Goal: Task Accomplishment & Management: Complete application form

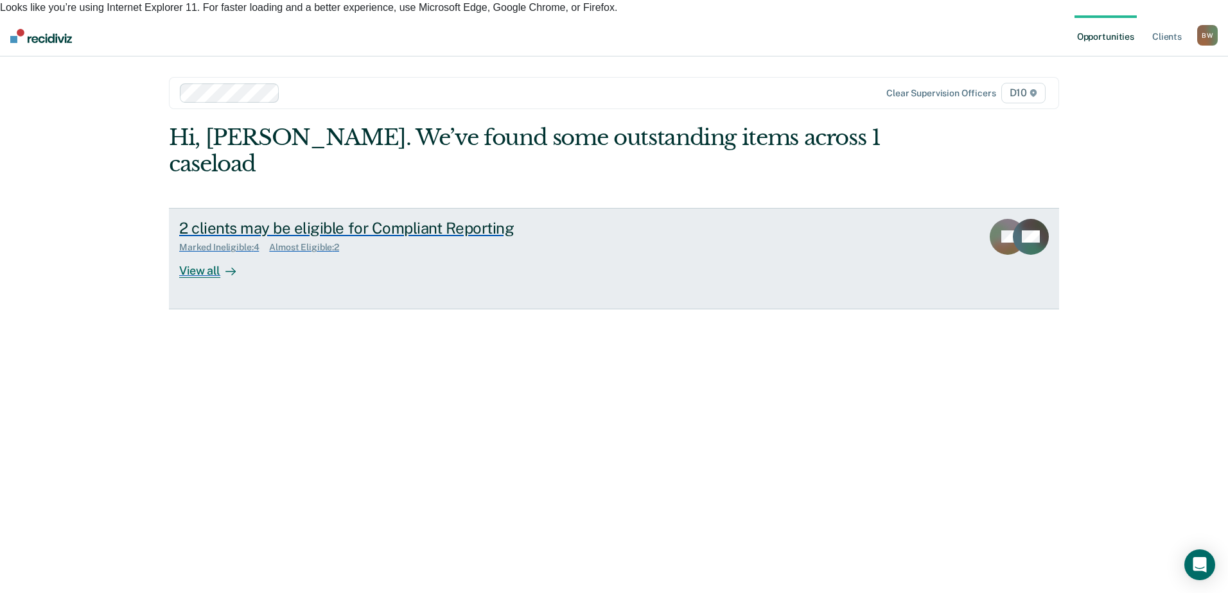
click at [199, 253] on div "View all" at bounding box center [215, 265] width 72 height 25
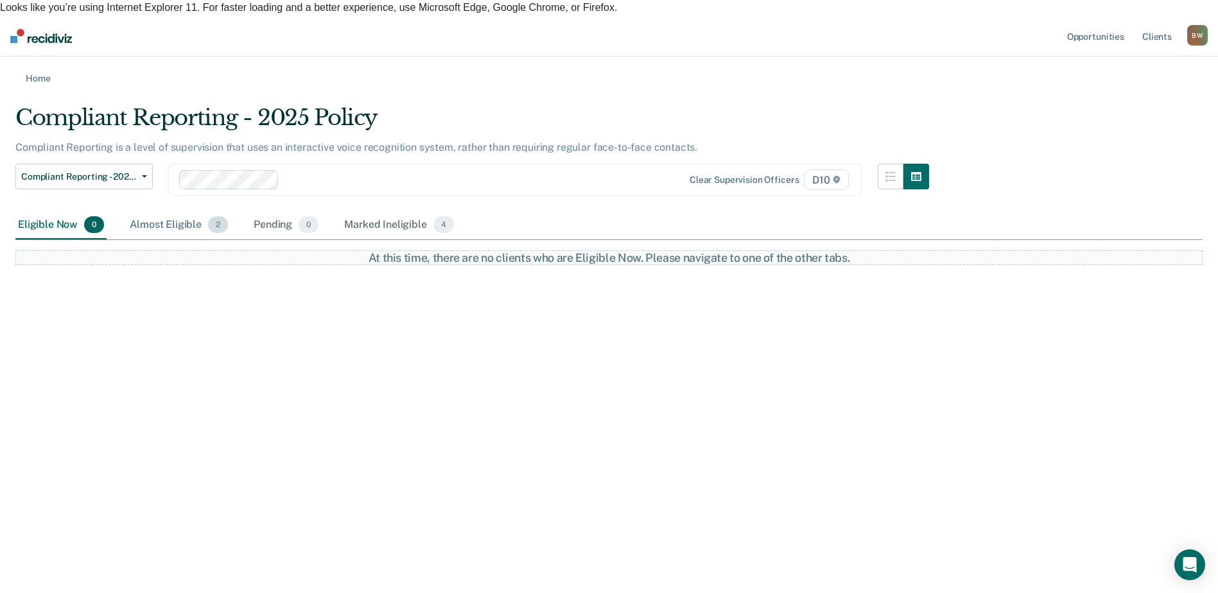
click at [168, 211] on div "Almost Eligible 2" at bounding box center [178, 225] width 103 height 28
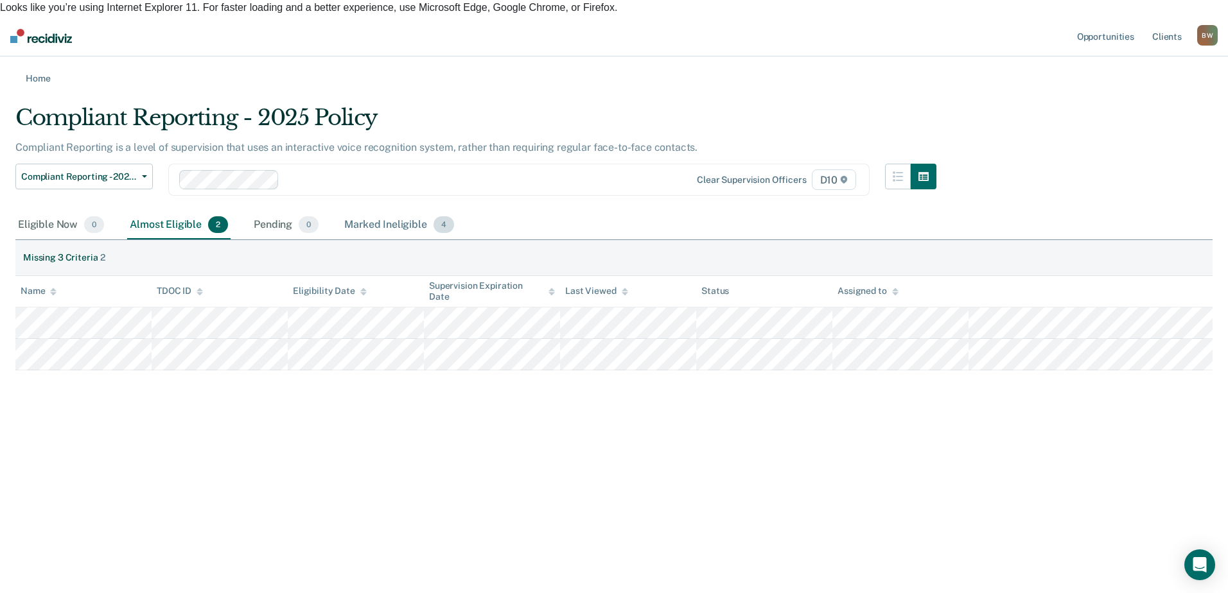
click at [397, 211] on div "Marked Ineligible 4" at bounding box center [399, 225] width 115 height 28
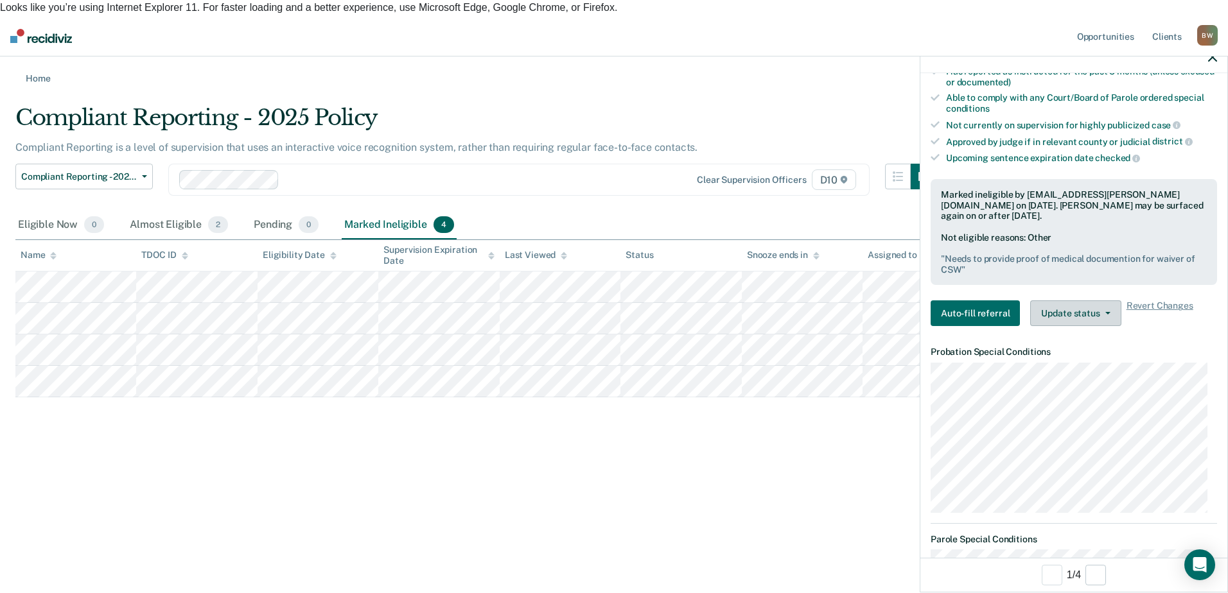
scroll to position [321, 0]
click at [1095, 311] on button "Update status" at bounding box center [1075, 315] width 91 height 26
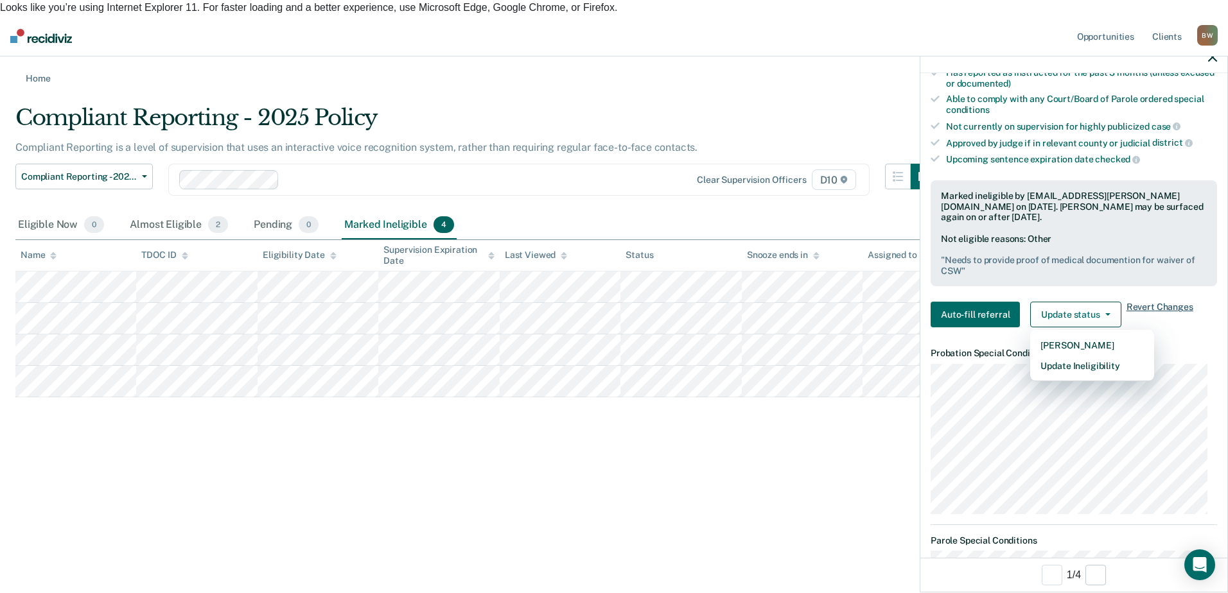
click at [1169, 308] on span "Revert Changes" at bounding box center [1159, 315] width 67 height 26
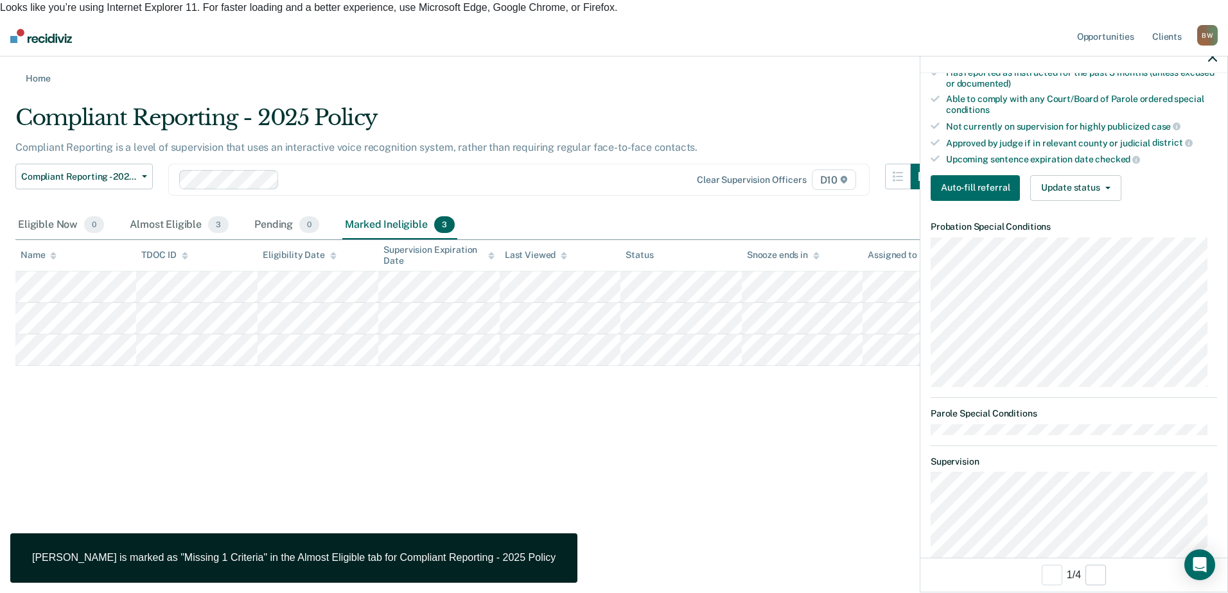
click at [826, 366] on div "Compliant Reporting - 2025 Policy Compliant Reporting is a level of supervision…" at bounding box center [613, 235] width 1197 height 261
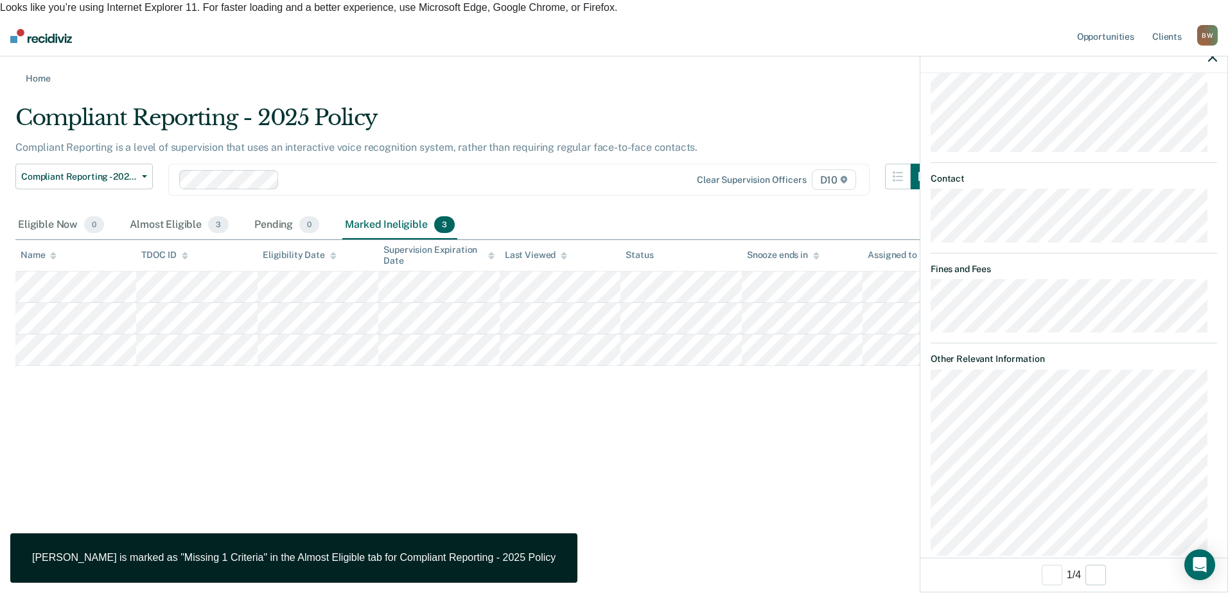
scroll to position [776, 0]
click at [803, 366] on div "Compliant Reporting - 2025 Policy Compliant Reporting is a level of supervision…" at bounding box center [613, 235] width 1197 height 261
click at [1215, 55] on icon "button" at bounding box center [1212, 57] width 9 height 9
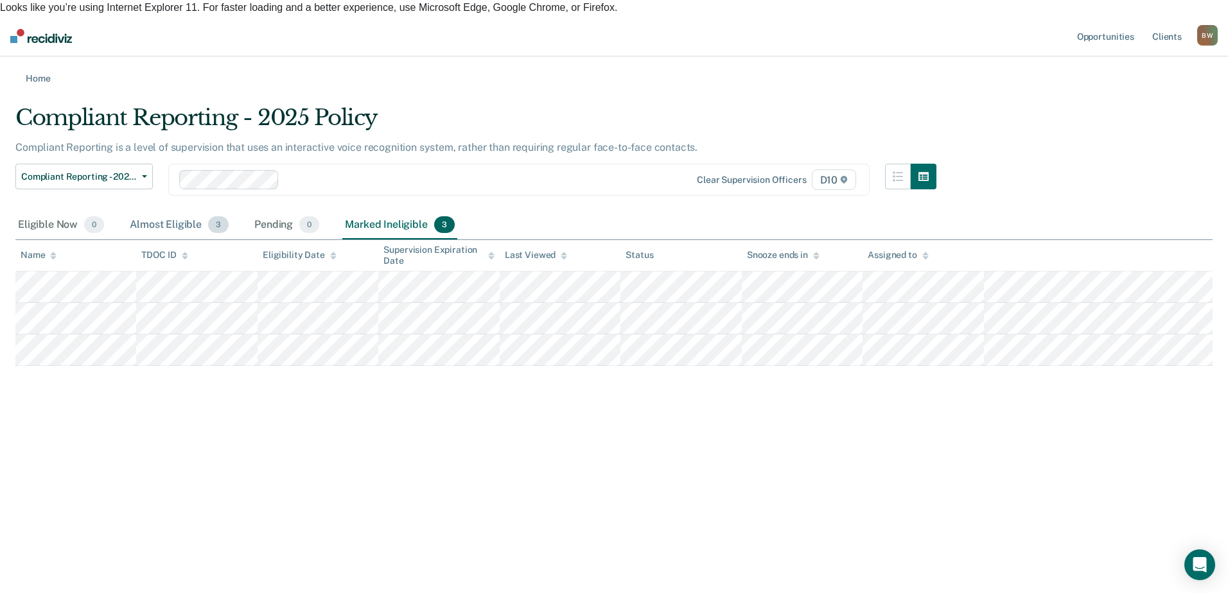
click at [171, 211] on div "Almost Eligible 3" at bounding box center [179, 225] width 104 height 28
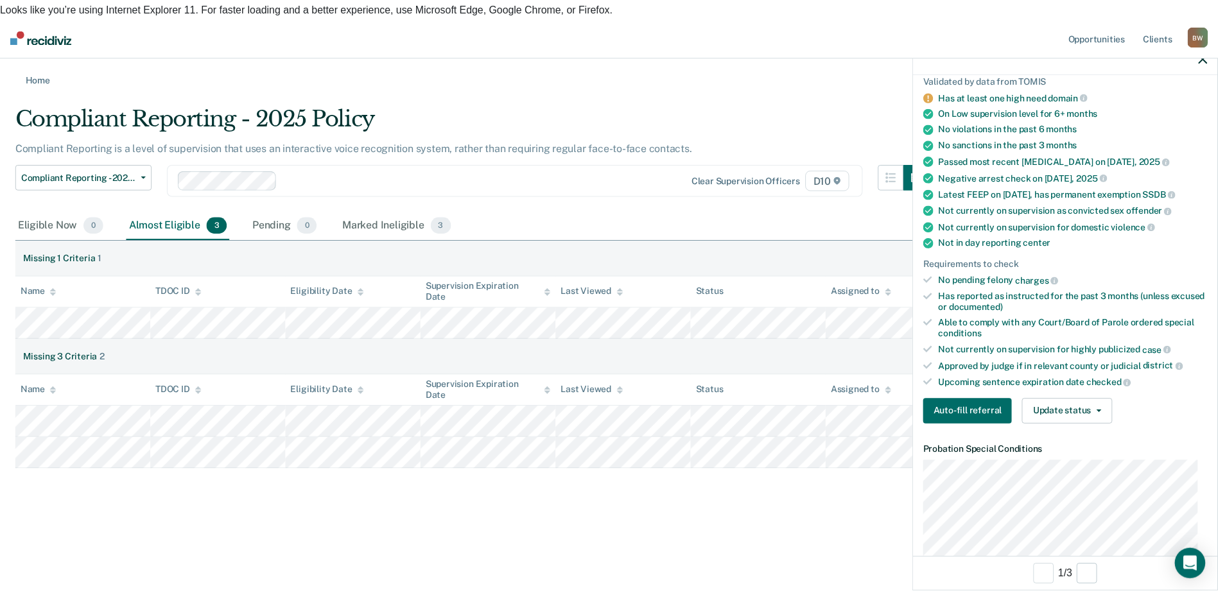
scroll to position [128, 0]
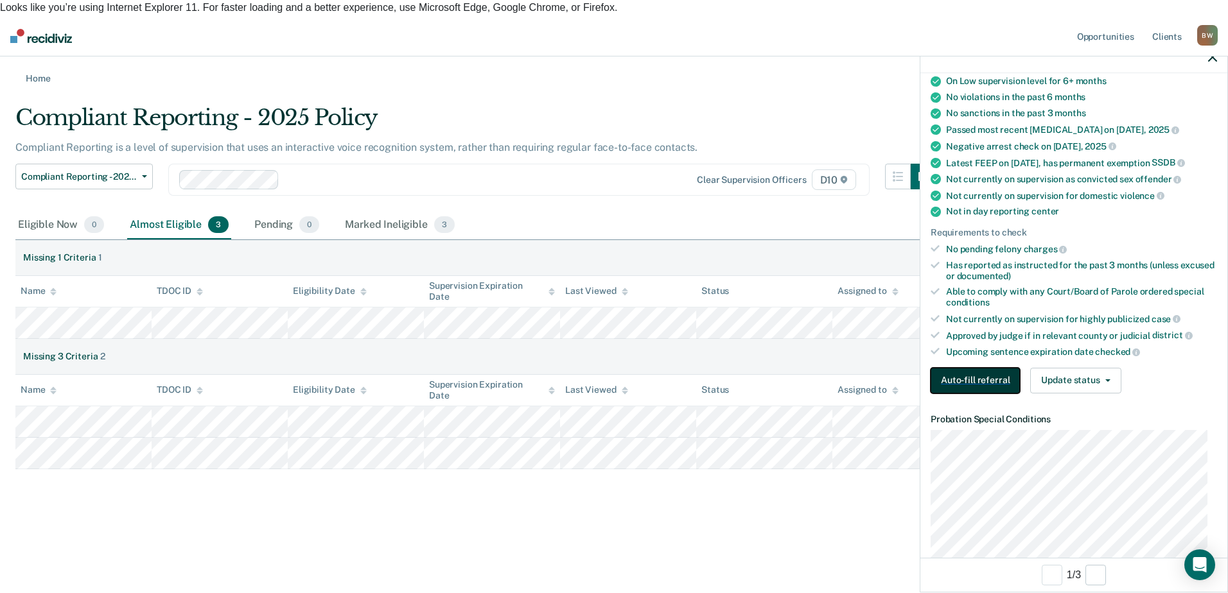
click at [976, 378] on button "Auto-fill referral" at bounding box center [975, 381] width 89 height 26
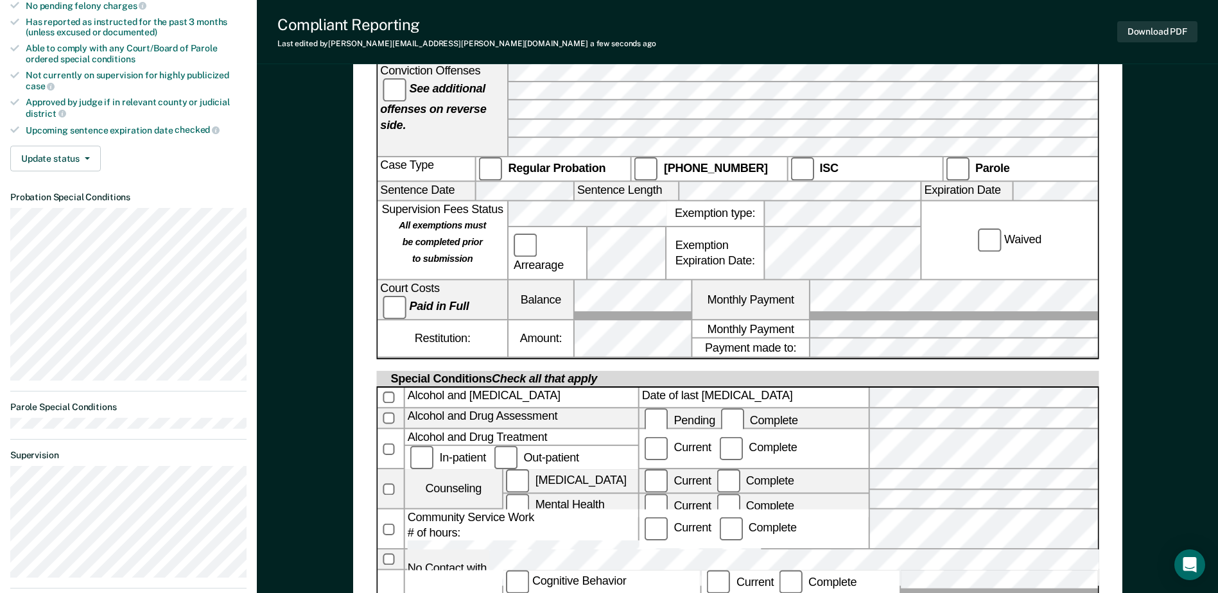
scroll to position [450, 0]
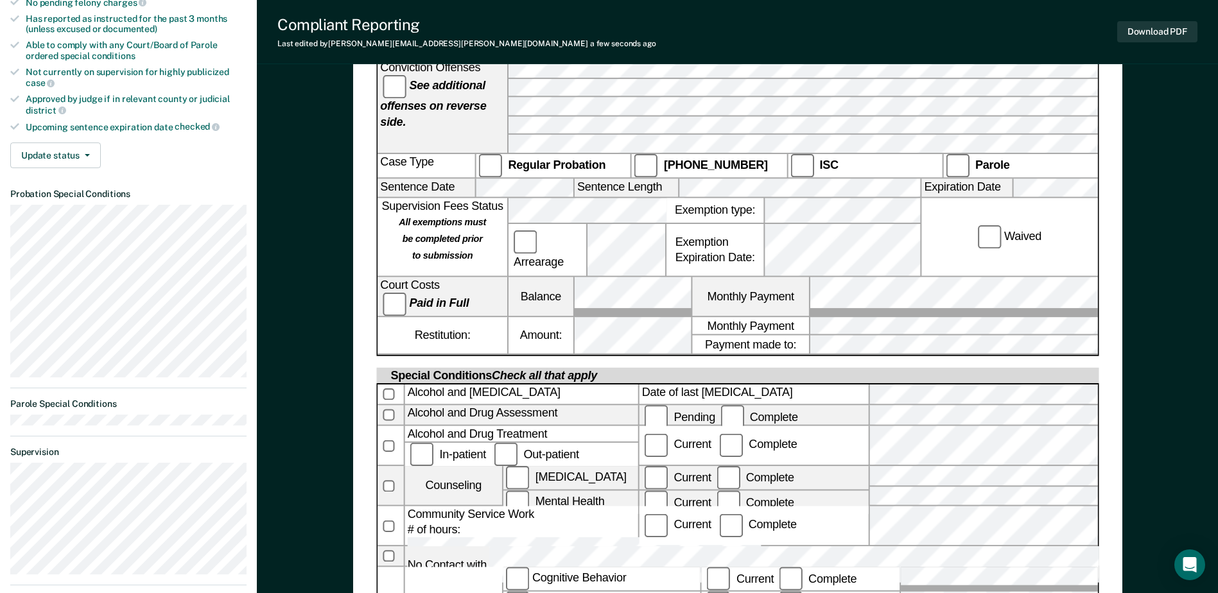
click at [805, 507] on div "Current Complete" at bounding box center [753, 526] width 229 height 39
click at [1151, 28] on button "Download PDF" at bounding box center [1157, 31] width 80 height 21
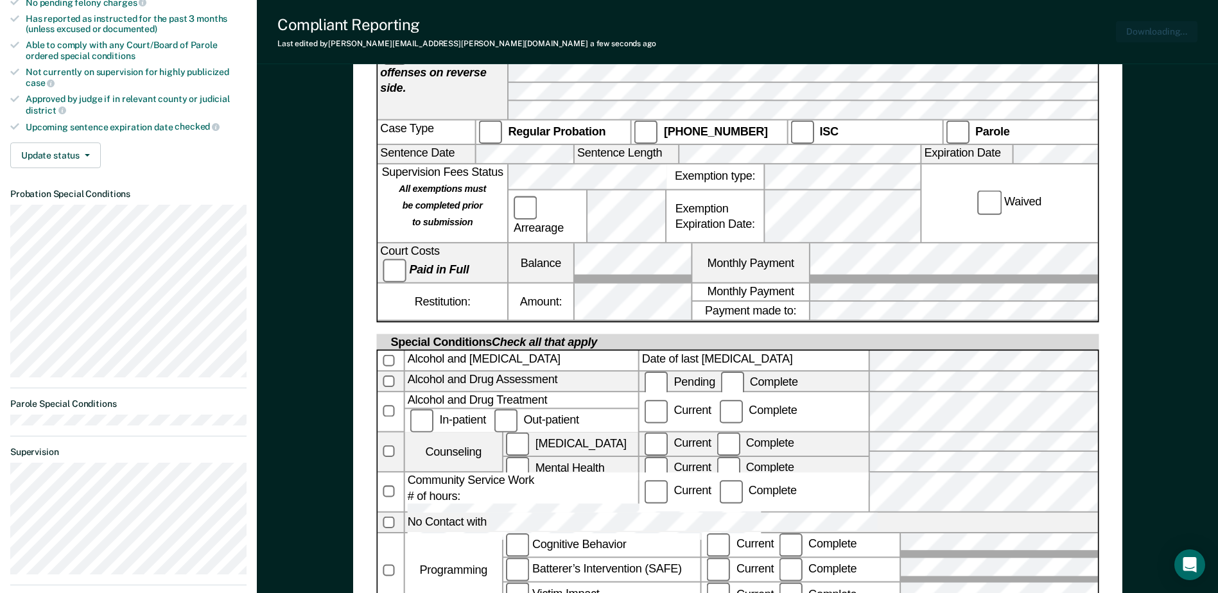
scroll to position [0, 0]
